Goal: Task Accomplishment & Management: Manage account settings

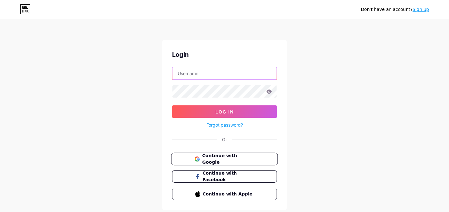
type input "admin@prog.academy"
click at [231, 159] on span "Continue with Google" at bounding box center [228, 158] width 52 height 13
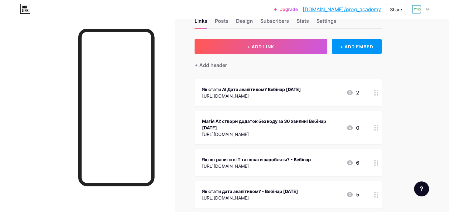
scroll to position [43, 0]
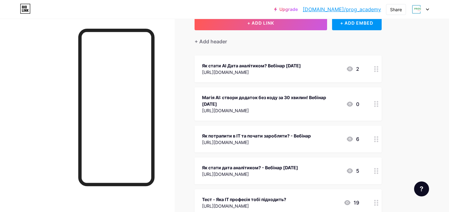
click at [373, 67] on div at bounding box center [376, 68] width 11 height 27
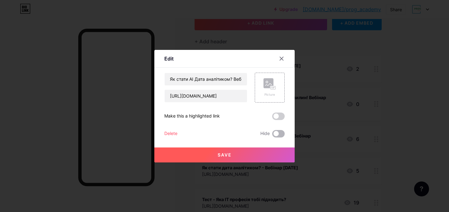
click at [278, 135] on span at bounding box center [278, 133] width 12 height 7
click at [272, 135] on input "checkbox" at bounding box center [272, 135] width 0 height 0
click at [247, 154] on button "Save" at bounding box center [224, 154] width 140 height 15
